Goal: Task Accomplishment & Management: Manage account settings

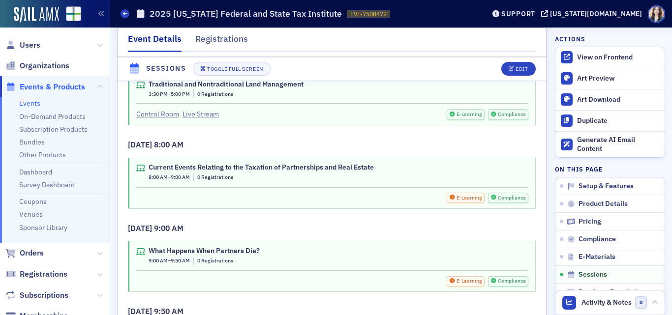
scroll to position [2082, 0]
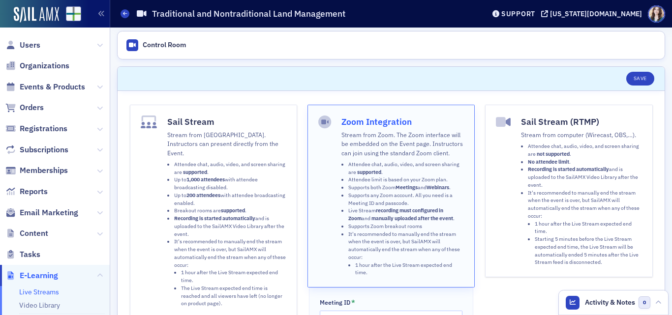
scroll to position [45, 0]
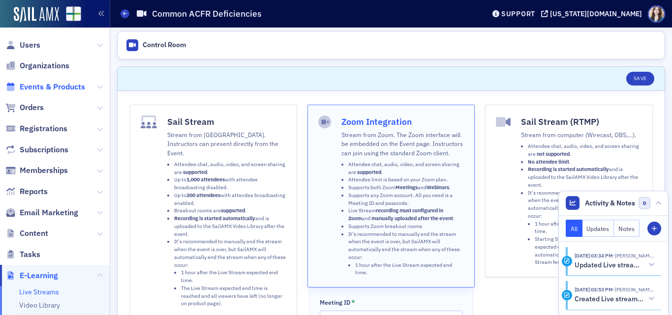
click at [49, 82] on span "Events & Products" at bounding box center [52, 87] width 65 height 11
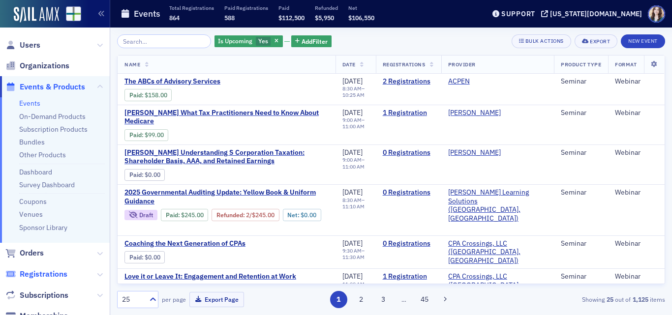
click at [42, 271] on span "Registrations" at bounding box center [44, 274] width 48 height 11
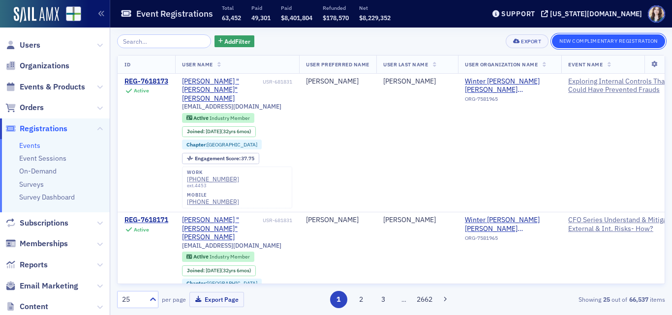
click at [591, 41] on button "New Complimentary Registration" at bounding box center [608, 41] width 113 height 14
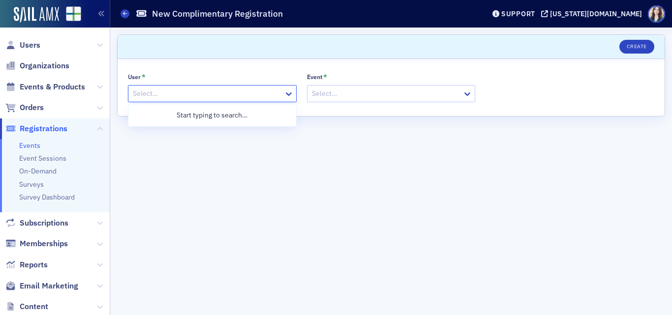
click at [245, 92] on div at bounding box center [207, 94] width 151 height 12
type input "jbirmingham"
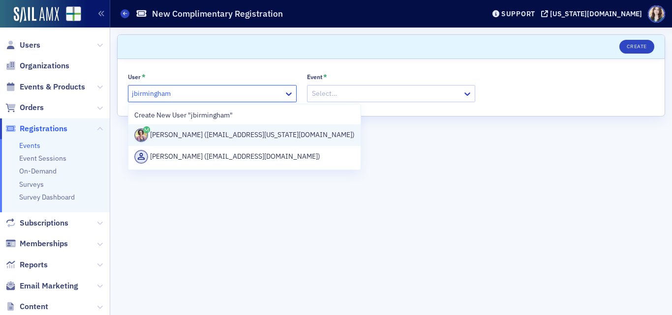
click at [226, 137] on div "Jeannine Birmingham (jbirmingham@alabama.cpa)" at bounding box center [244, 135] width 220 height 14
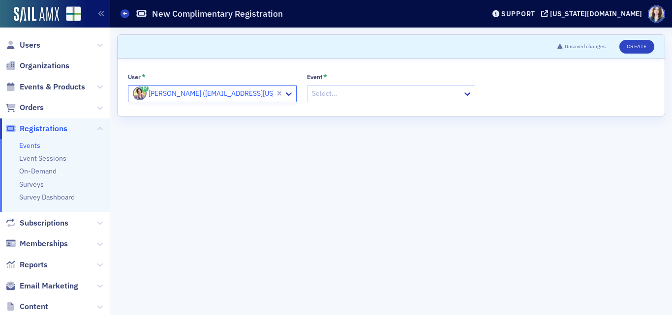
click at [334, 98] on div at bounding box center [386, 94] width 151 height 12
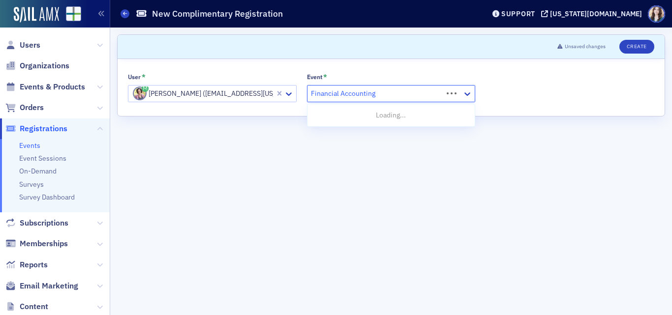
type input "Financial Accounting"
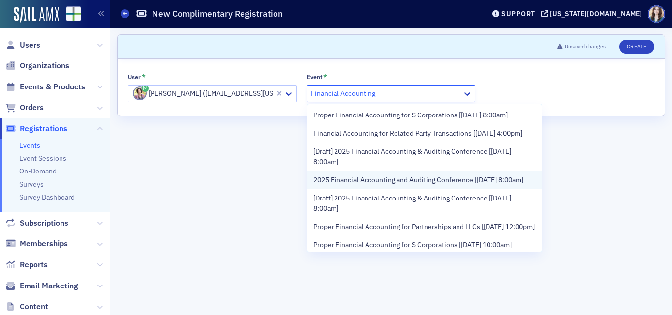
click at [393, 185] on span "2025 Financial Accounting and Auditing Conference [9/26/2025 8:00am]" at bounding box center [418, 180] width 210 height 10
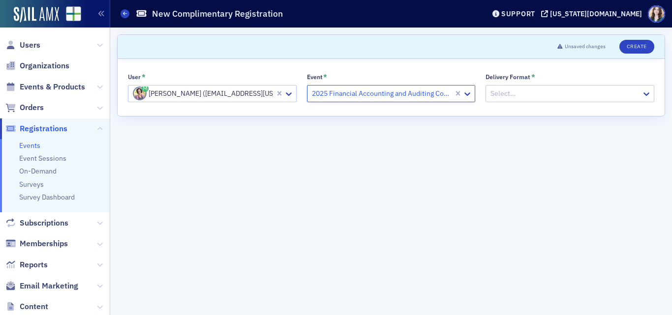
click at [524, 92] on div at bounding box center [565, 94] width 151 height 12
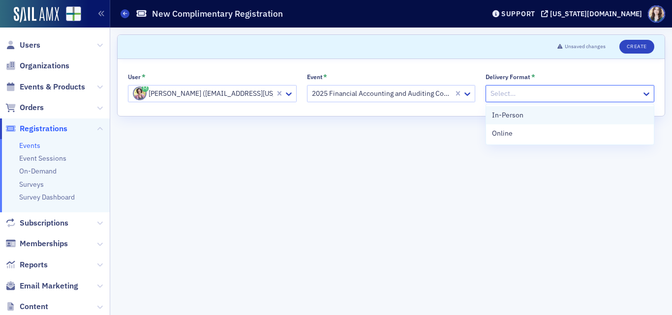
click at [525, 118] on div "In-Person" at bounding box center [570, 115] width 156 height 10
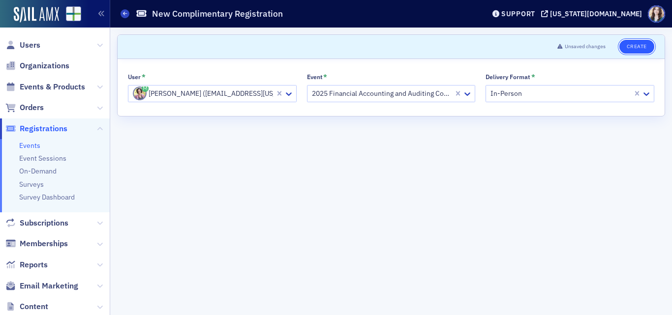
click at [634, 44] on button "Create" at bounding box center [636, 47] width 35 height 14
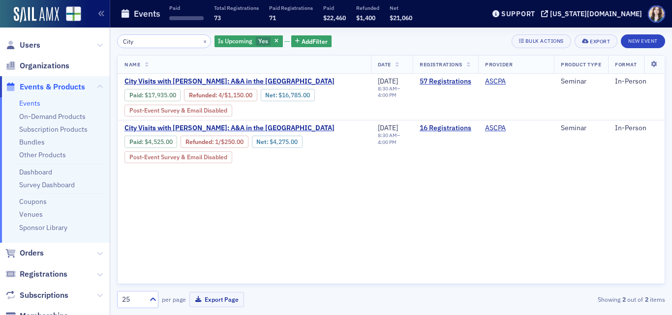
click at [36, 43] on span "Users" at bounding box center [30, 45] width 21 height 11
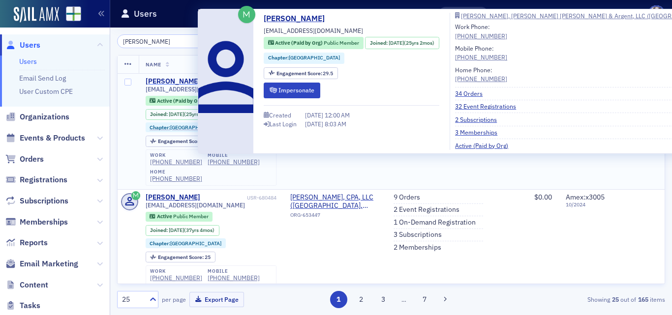
type input "Patrick Bowman"
click at [184, 77] on div "Patrick Bowman" at bounding box center [173, 81] width 55 height 9
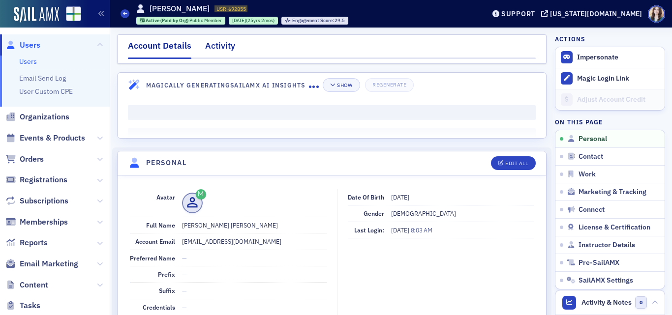
click at [225, 47] on div "Activity" at bounding box center [220, 48] width 30 height 18
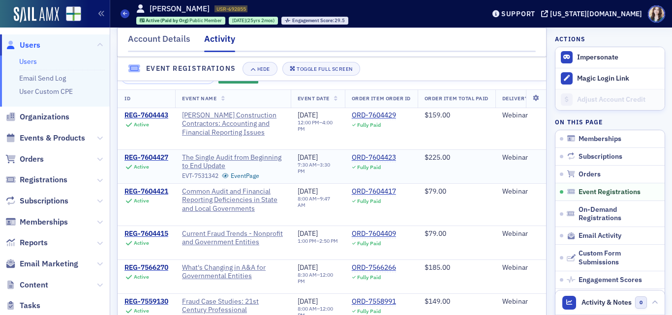
scroll to position [738, 0]
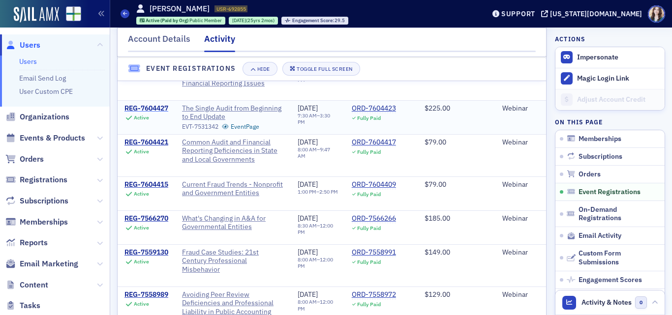
click at [153, 113] on div "REG-7604427" at bounding box center [146, 108] width 44 height 9
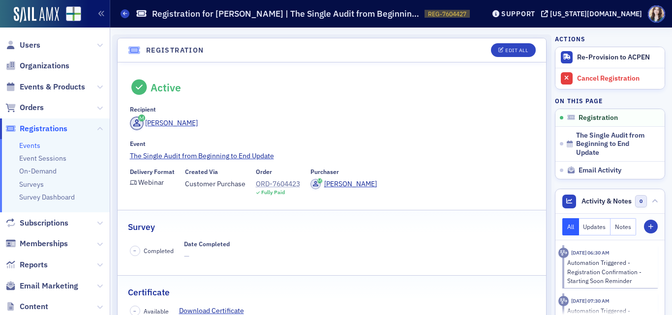
click at [271, 183] on div "ORD-7604423" at bounding box center [278, 184] width 44 height 10
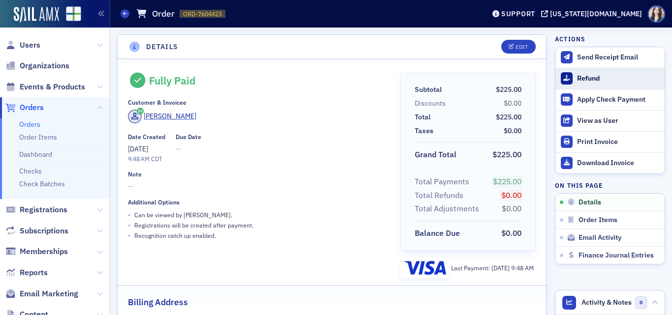
click at [569, 84] on button "Refund" at bounding box center [610, 78] width 109 height 21
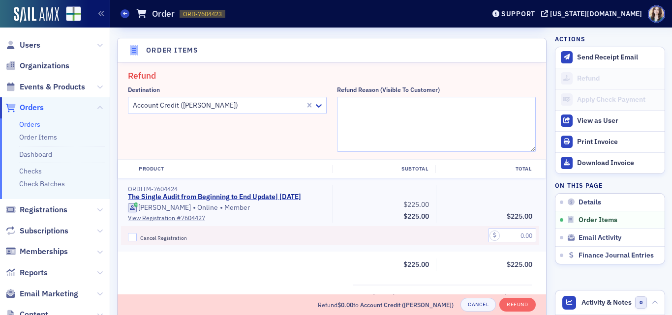
scroll to position [342, 0]
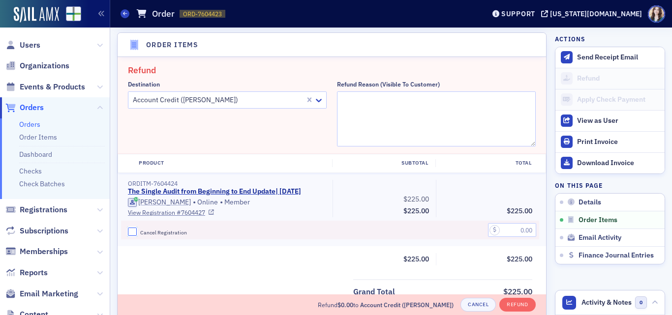
click at [130, 237] on input "Cancel Registration" at bounding box center [132, 232] width 9 height 9
checkbox input "true"
click at [496, 236] on input "text" at bounding box center [512, 230] width 48 height 14
type input "225.00"
click at [477, 114] on textarea "Refund Reason (Visible to Customer)" at bounding box center [436, 119] width 199 height 55
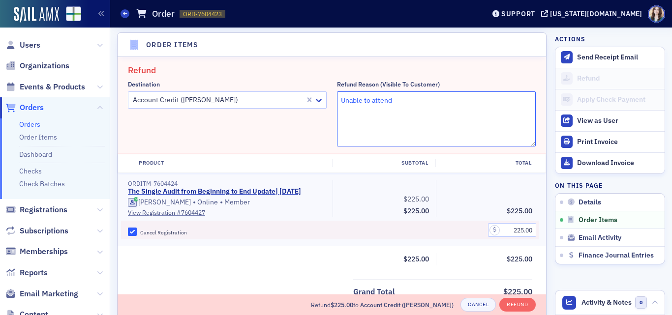
type textarea "Unable to attend"
click at [350, 58] on fieldset "Refund Destination Account Credit (Patrick Bowman) Refund Reason (Visible to Cu…" at bounding box center [332, 105] width 429 height 97
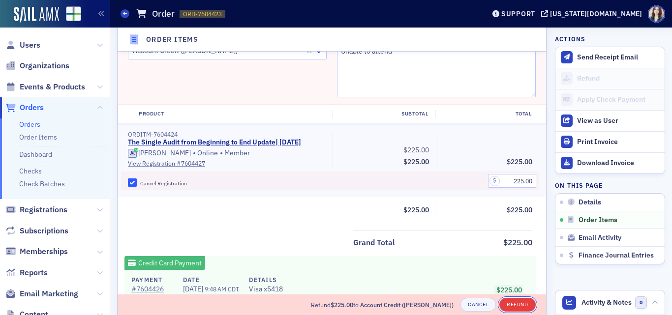
click at [514, 304] on button "Refund" at bounding box center [517, 305] width 36 height 14
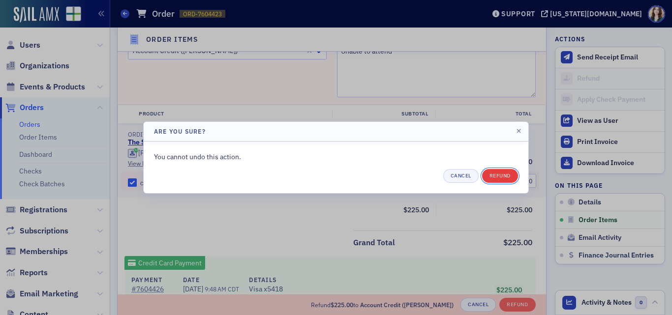
click at [516, 179] on button "Refund" at bounding box center [500, 176] width 36 height 14
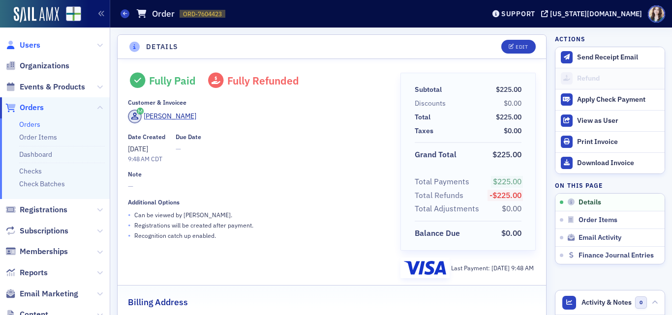
click at [37, 43] on span "Users" at bounding box center [30, 45] width 21 height 11
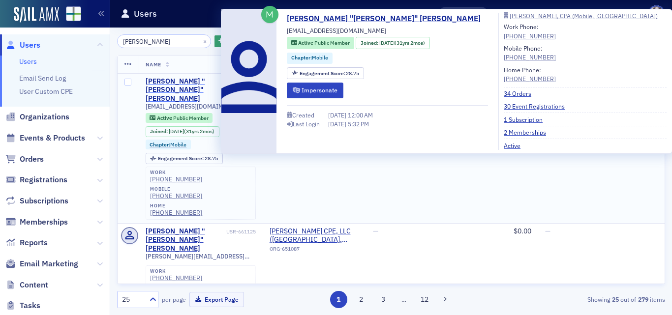
type input "Mike Rei"
click at [174, 82] on div "Michael "Mike" Reibling" at bounding box center [185, 90] width 79 height 26
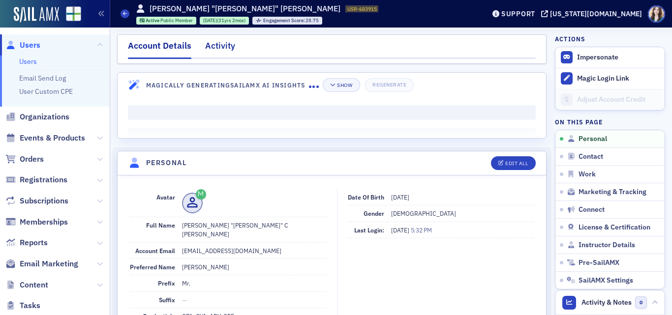
click at [226, 48] on div "Activity" at bounding box center [220, 48] width 30 height 18
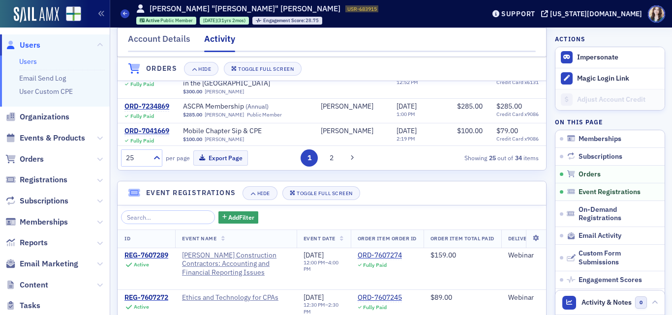
scroll to position [640, 0]
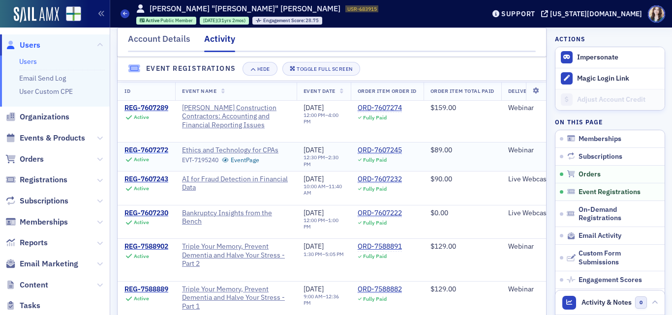
click at [147, 153] on div "REG-7607272" at bounding box center [146, 150] width 44 height 9
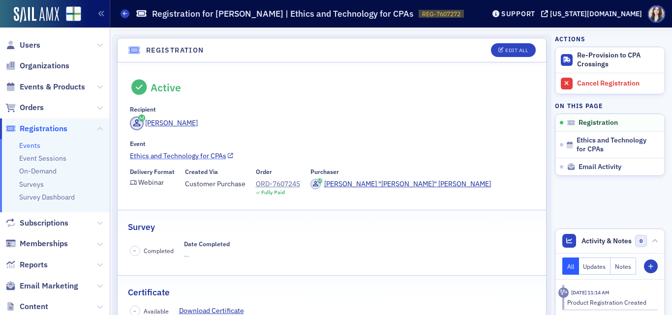
click at [212, 157] on link "Ethics and Technology for CPAs" at bounding box center [332, 156] width 404 height 10
click at [282, 182] on div "ORD-7607245" at bounding box center [278, 184] width 44 height 10
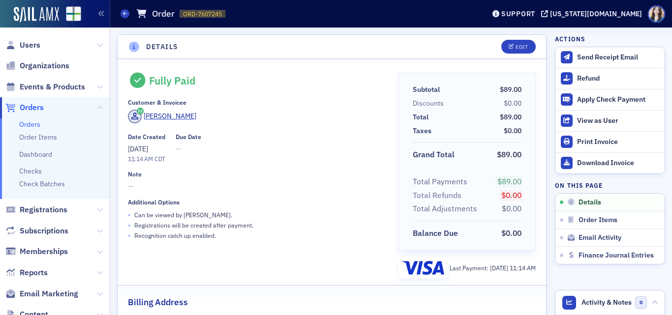
scroll to position [49, 0]
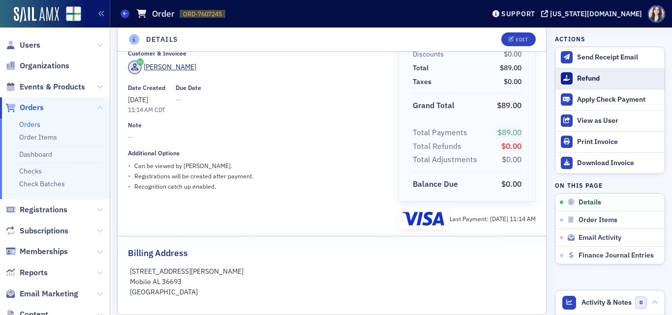
click at [584, 76] on div "Refund" at bounding box center [618, 78] width 83 height 9
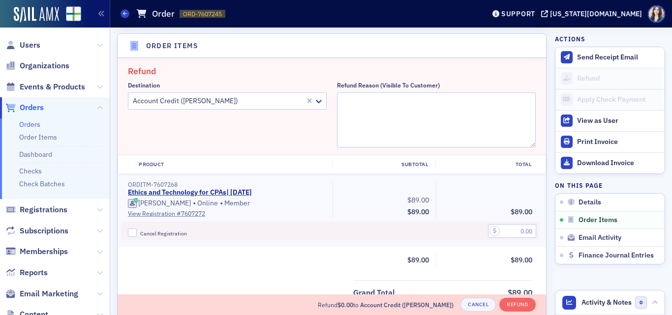
scroll to position [342, 0]
click at [133, 232] on input "Cancel Registration" at bounding box center [132, 232] width 9 height 9
checkbox input "true"
click at [382, 105] on textarea "Refund Reason (Visible to Customer)" at bounding box center [436, 119] width 199 height 55
type textarea "Unable to attend"
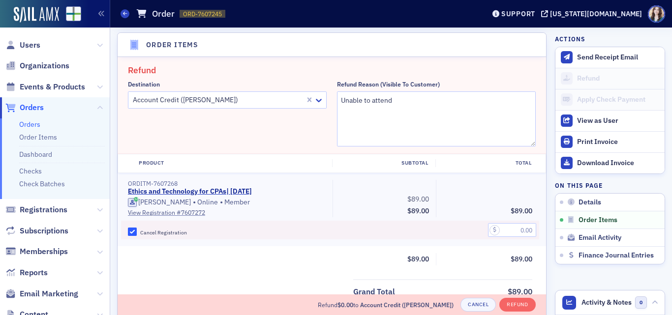
click at [375, 66] on h2 "Refund" at bounding box center [332, 70] width 408 height 13
click at [511, 227] on input "text" at bounding box center [512, 230] width 48 height 14
type input "89.00"
click at [497, 160] on div "Total" at bounding box center [486, 163] width 103 height 8
click at [519, 303] on button "Refund" at bounding box center [517, 305] width 36 height 14
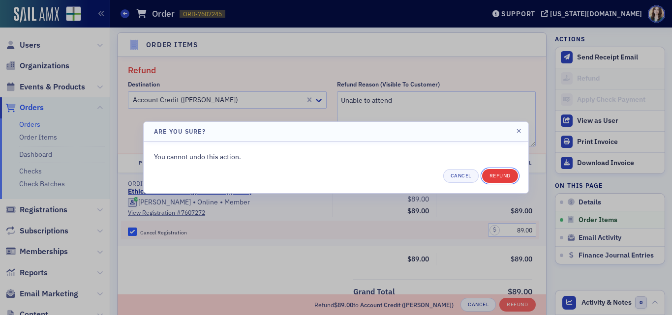
click at [498, 176] on button "Refund" at bounding box center [500, 176] width 36 height 14
